Goal: Information Seeking & Learning: Learn about a topic

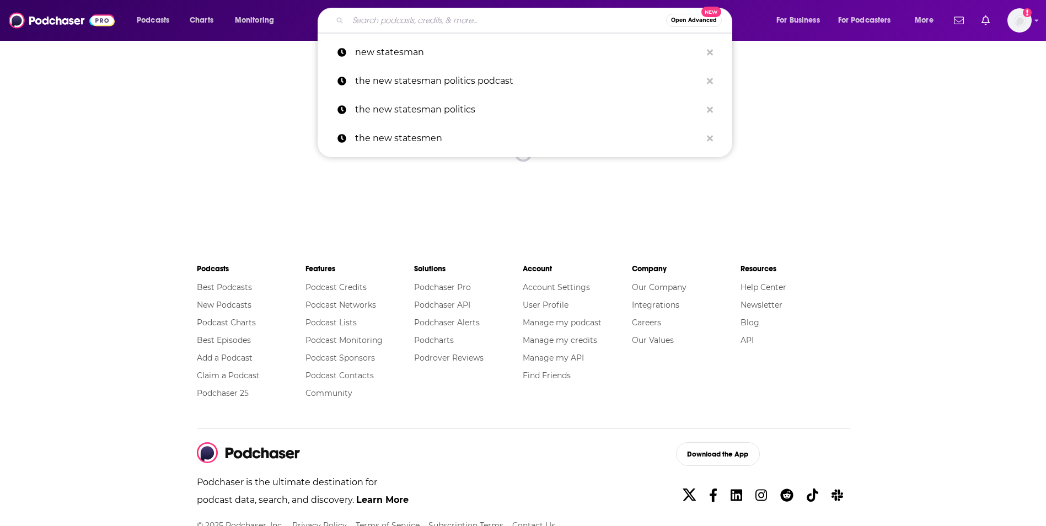
click at [491, 25] on input "Search podcasts, credits, & more..." at bounding box center [507, 21] width 318 height 18
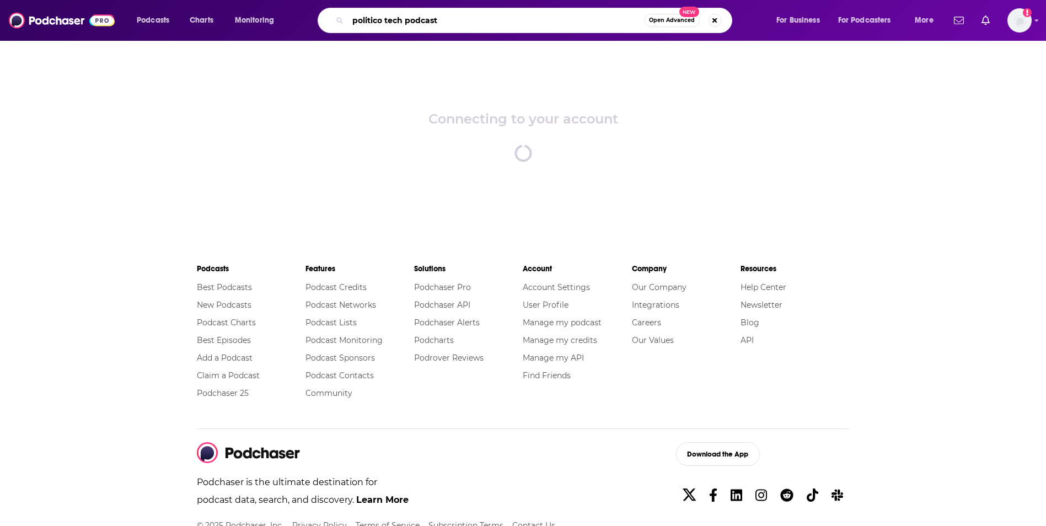
type input "politico tech podcast"
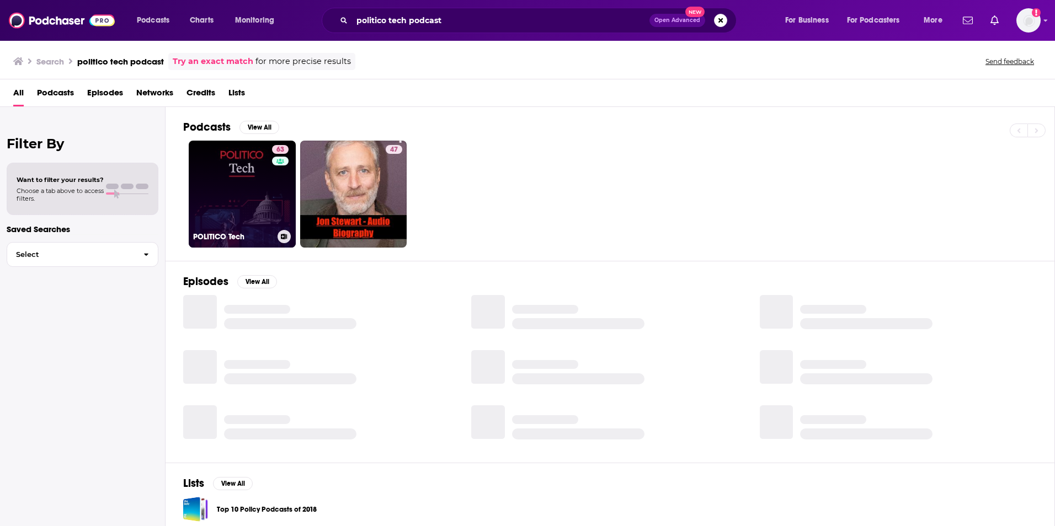
click at [238, 191] on link "63 POLITICO Tech" at bounding box center [242, 194] width 107 height 107
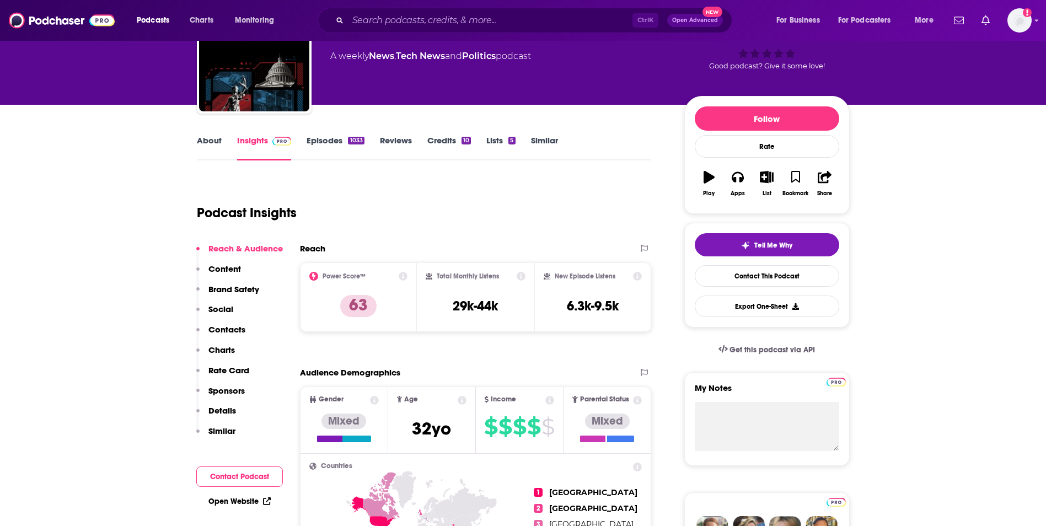
scroll to position [110, 0]
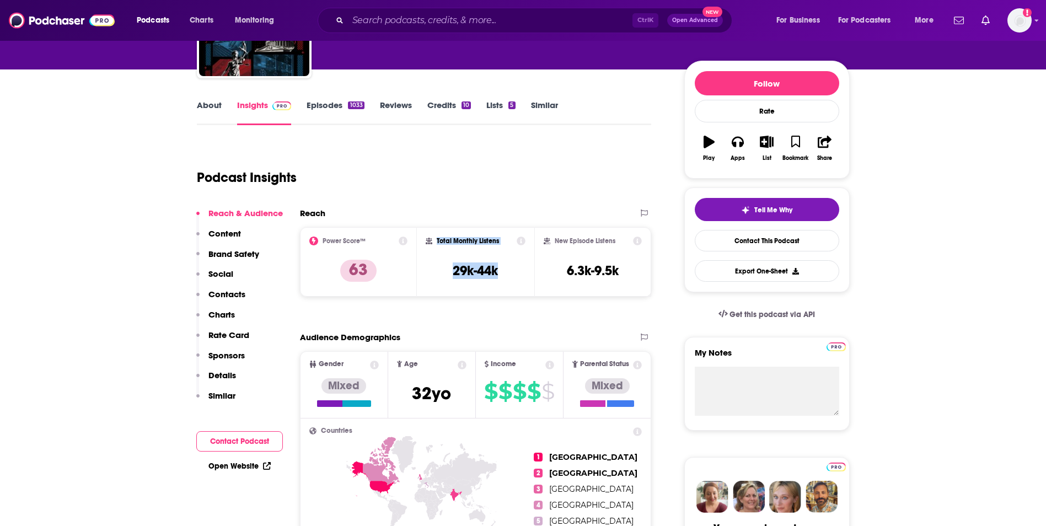
drag, startPoint x: 504, startPoint y: 270, endPoint x: 432, endPoint y: 248, distance: 74.5
click at [432, 248] on div "Total Monthly Listens 29k-44k" at bounding box center [476, 262] width 100 height 51
copy div "Total Monthly Listens 29k-44k"
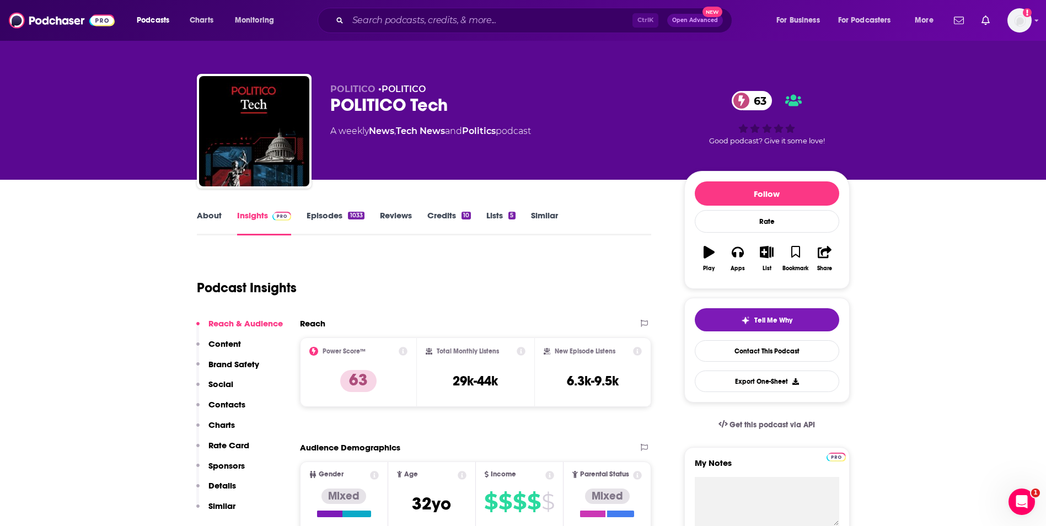
click at [523, 352] on icon at bounding box center [521, 351] width 9 height 9
